Goal: Find contact information: Find contact information

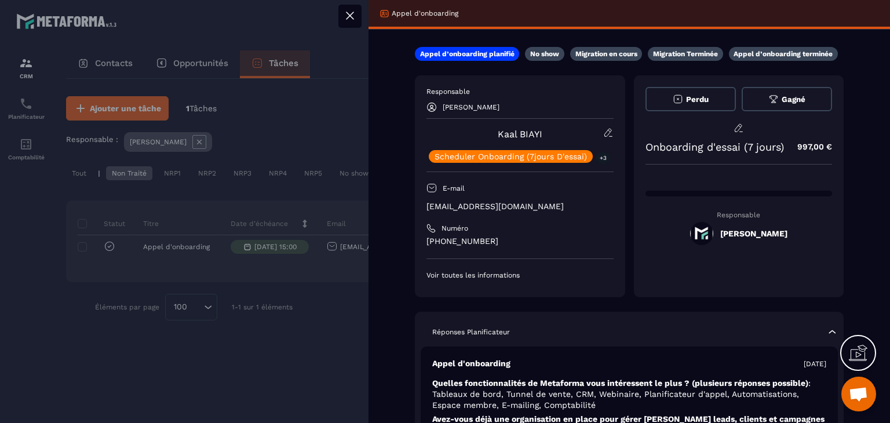
click at [283, 351] on div at bounding box center [445, 211] width 890 height 423
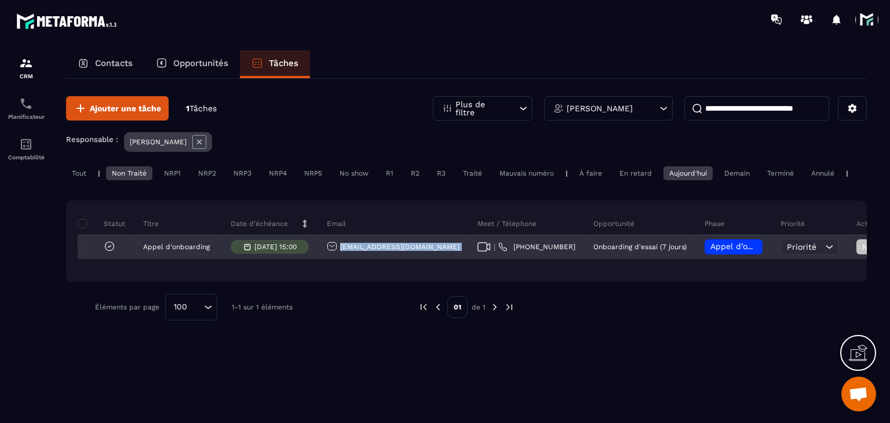
drag, startPoint x: 452, startPoint y: 255, endPoint x: 333, endPoint y: 264, distance: 119.7
click at [333, 259] on tr "Appel d'onboarding [DATE] 15:00 [EMAIL_ADDRESS][DOMAIN_NAME] | [PHONE_NUMBER] O…" at bounding box center [660, 247] width 1165 height 24
copy tr "[EMAIL_ADDRESS][DOMAIN_NAME]"
click at [477, 251] on icon at bounding box center [483, 246] width 13 height 9
copy tr "[EMAIL_ADDRESS][DOMAIN_NAME]"
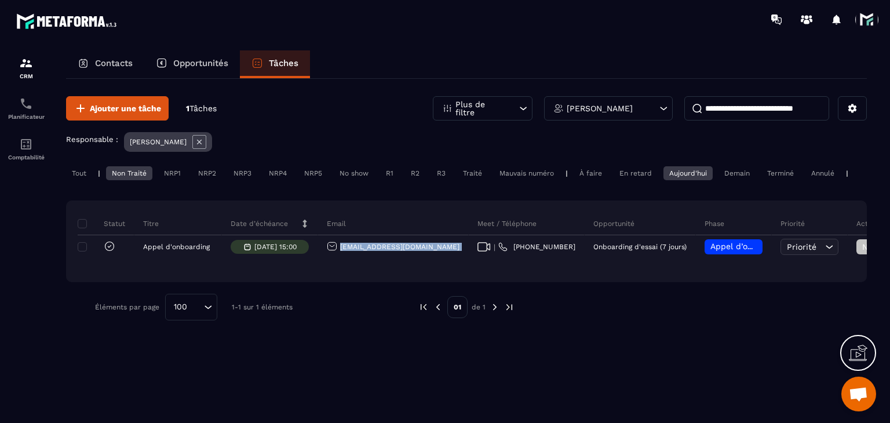
copy tr "[EMAIL_ADDRESS][DOMAIN_NAME]"
